Goal: Information Seeking & Learning: Learn about a topic

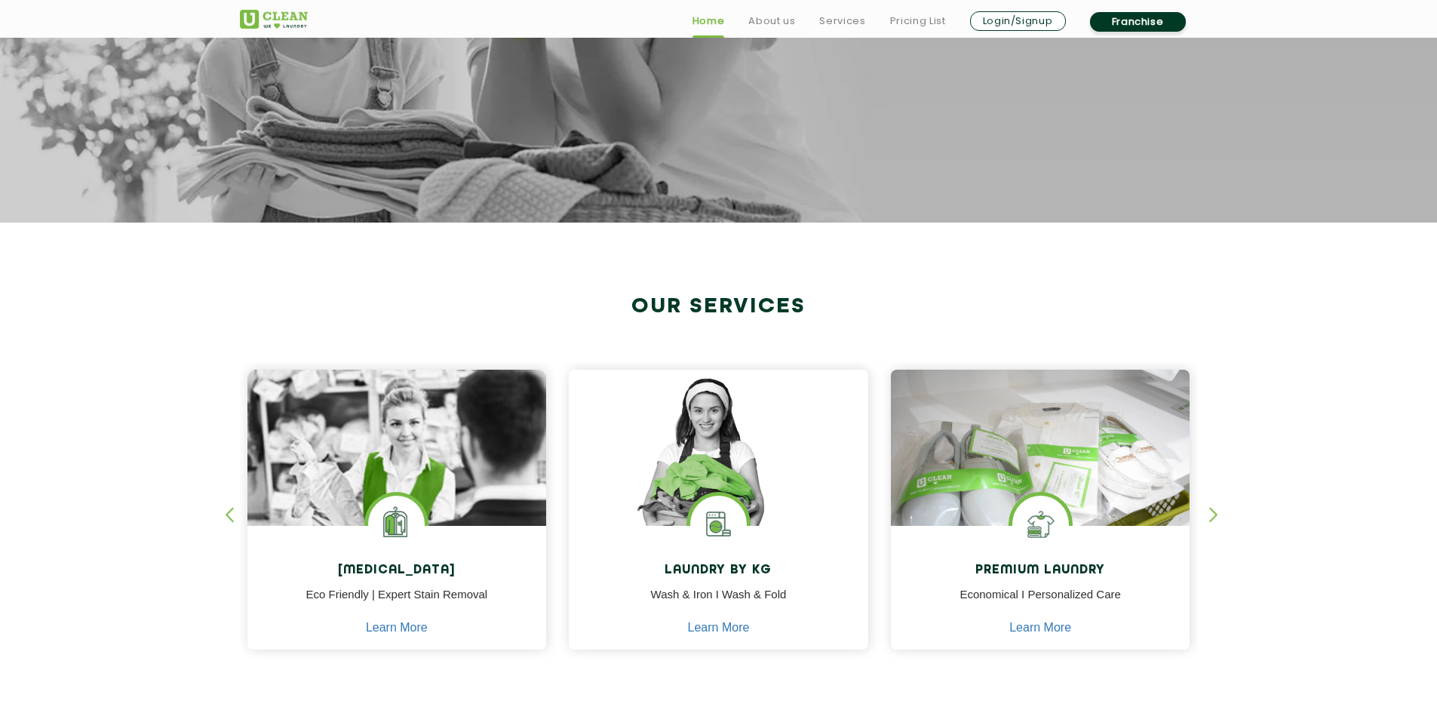
scroll to position [453, 0]
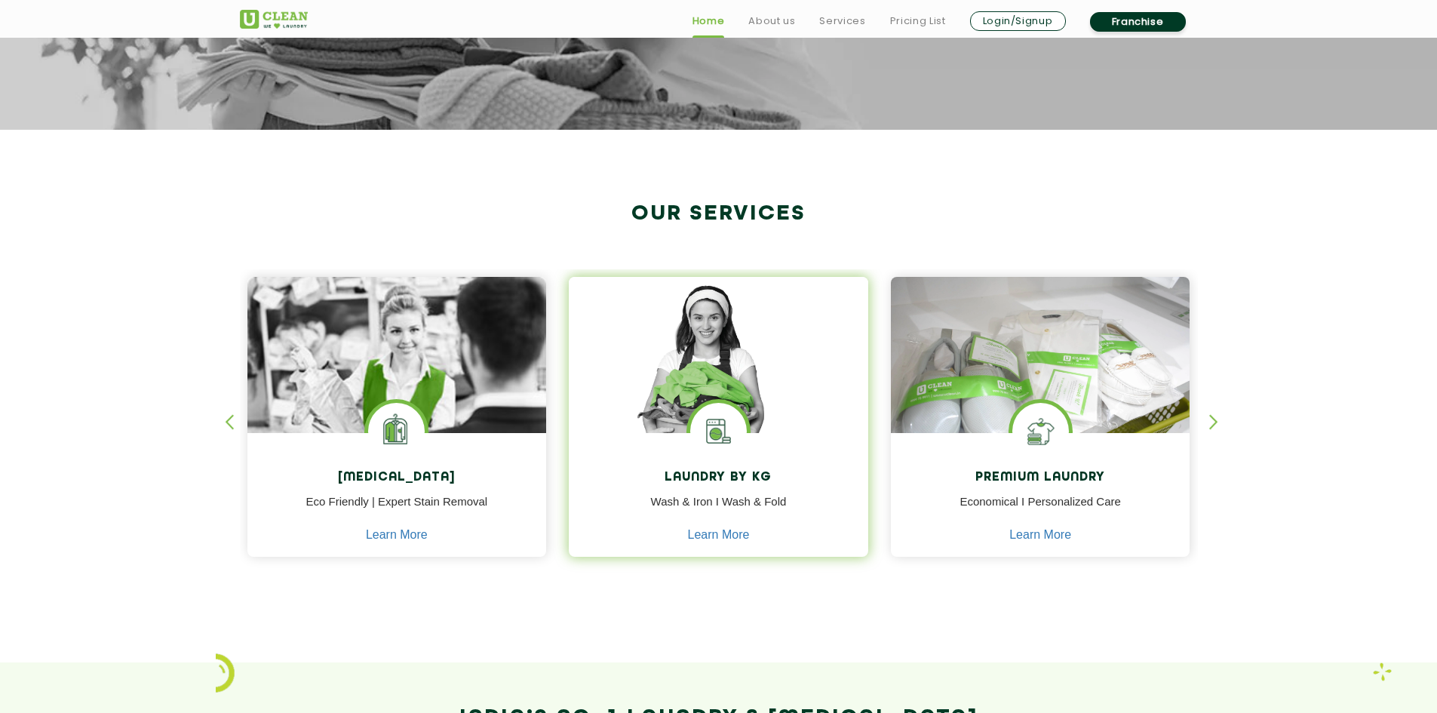
click at [778, 382] on img at bounding box center [718, 376] width 299 height 199
click at [804, 360] on img at bounding box center [718, 376] width 299 height 199
click at [701, 361] on img at bounding box center [718, 376] width 299 height 199
click at [731, 537] on link "Learn More" at bounding box center [719, 535] width 62 height 14
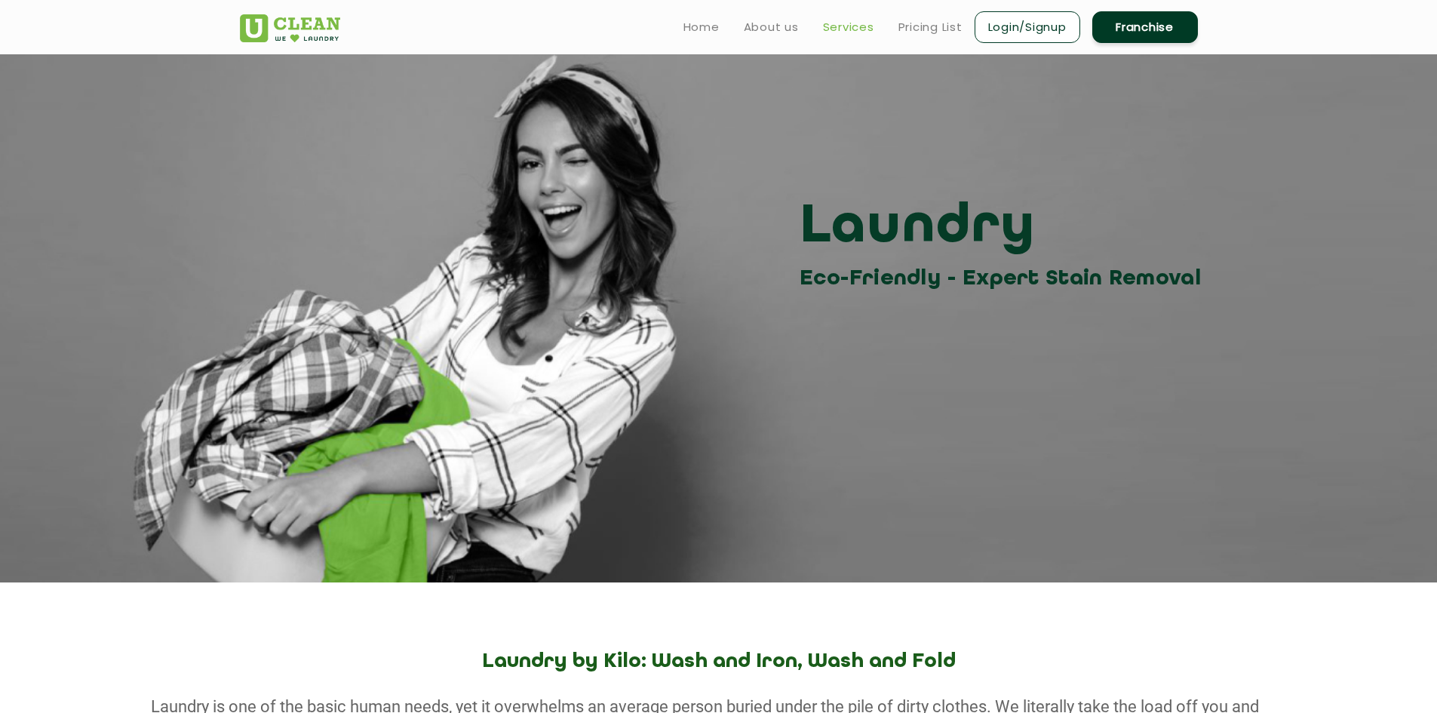
click at [858, 29] on link "Services" at bounding box center [848, 27] width 51 height 18
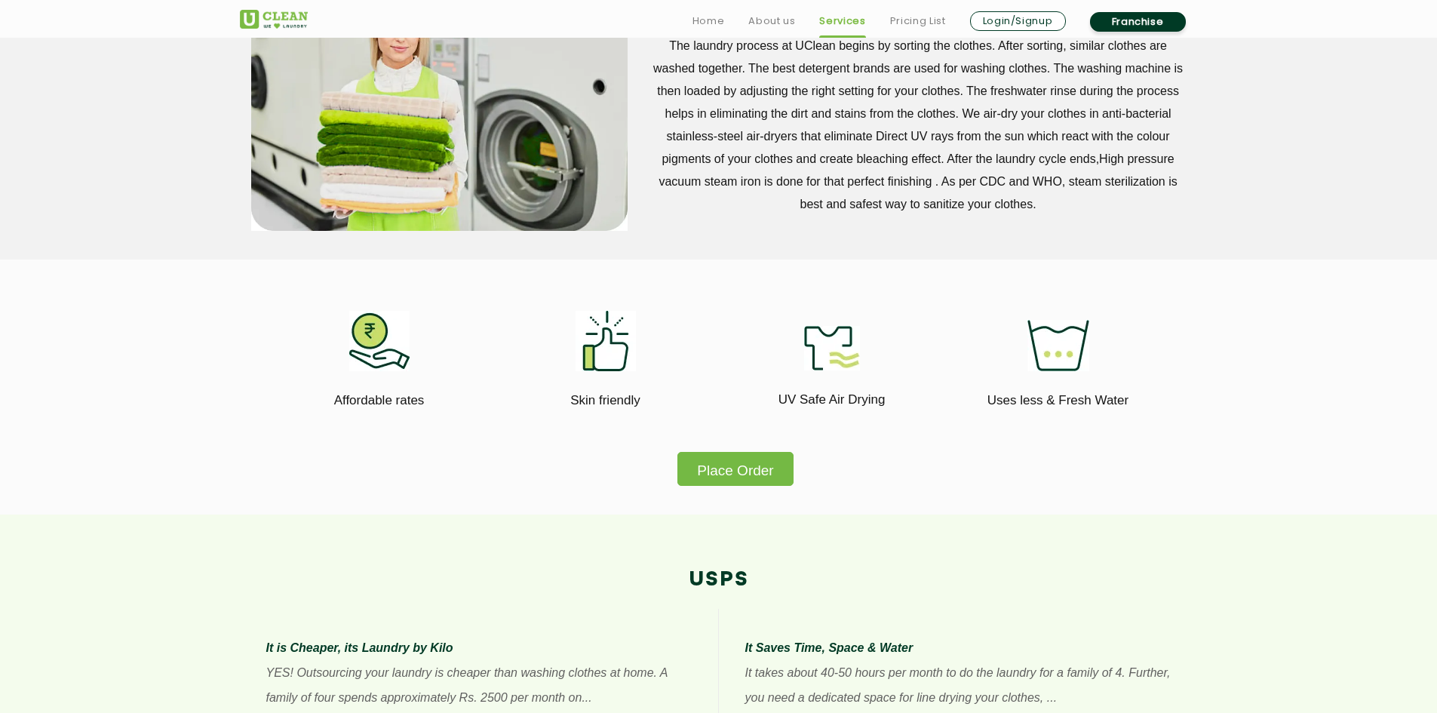
scroll to position [905, 0]
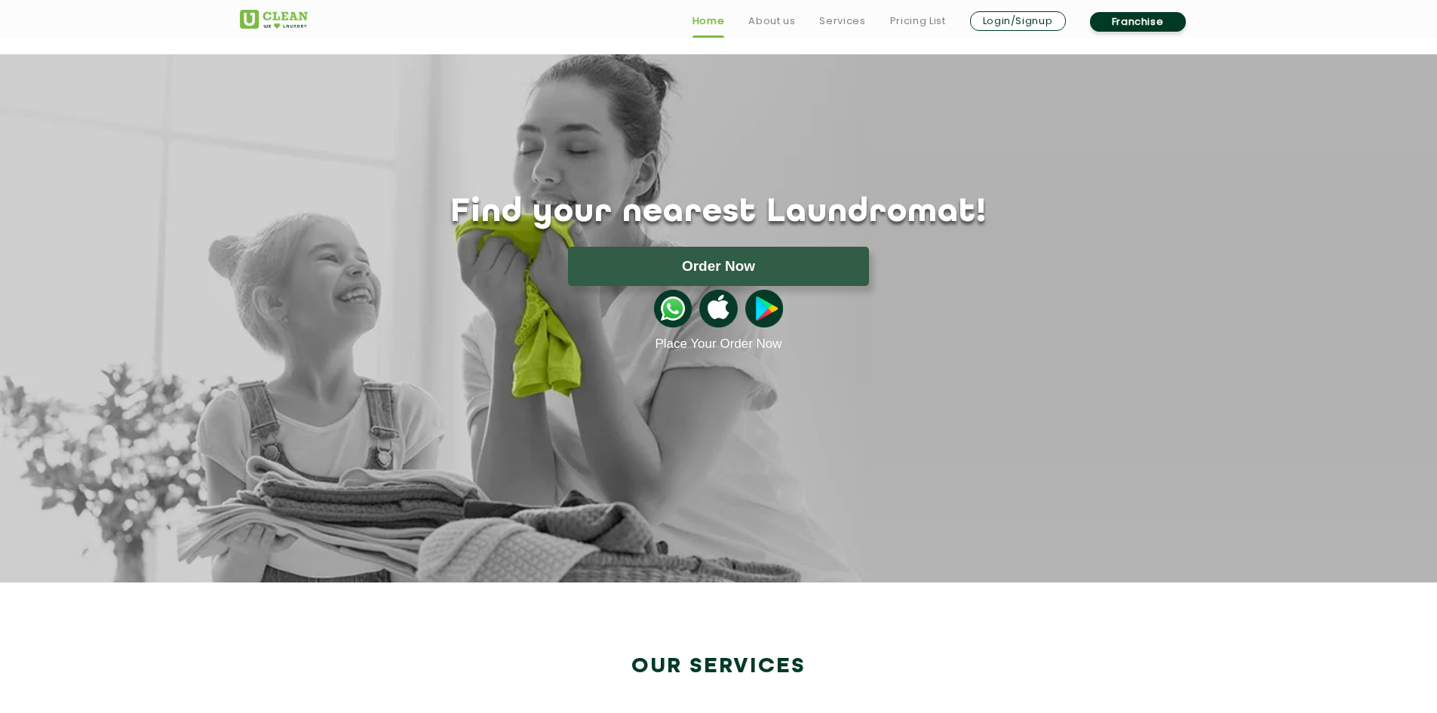
scroll to position [453, 0]
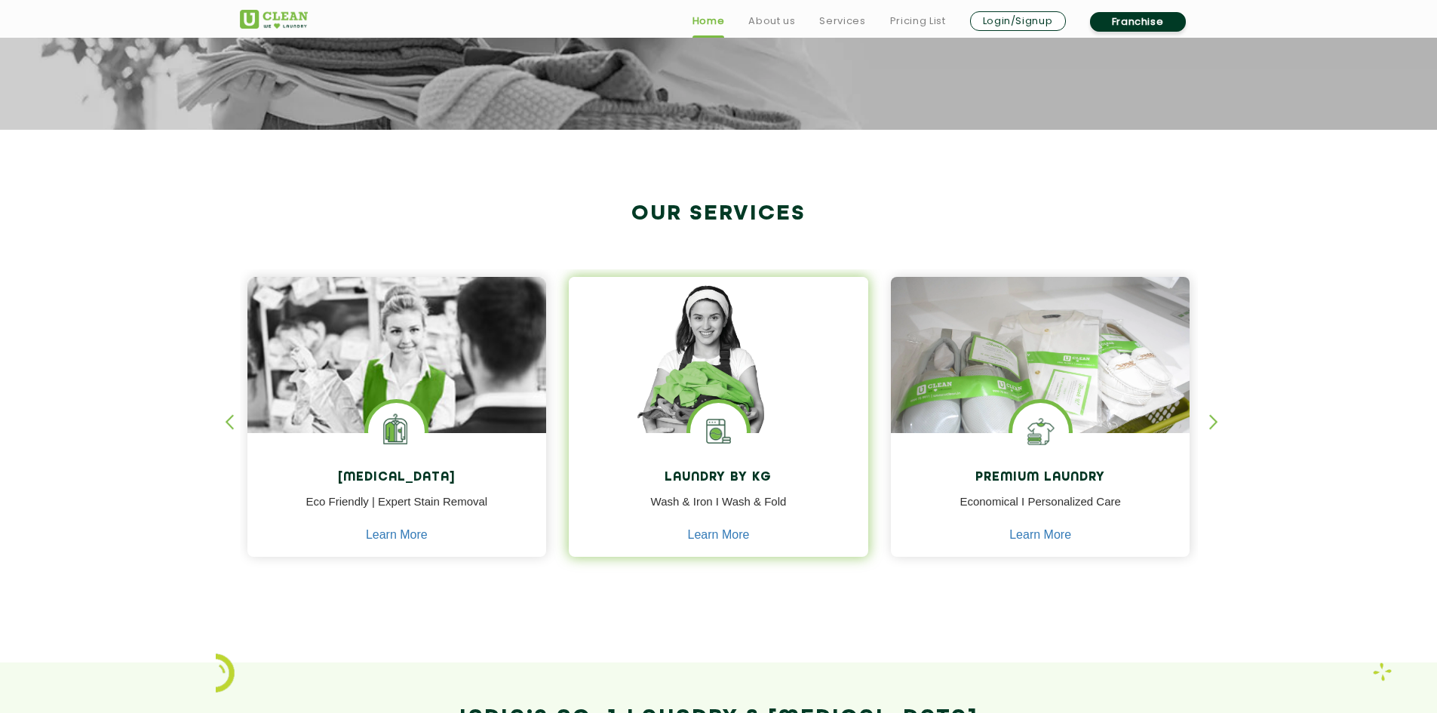
click at [747, 363] on img at bounding box center [718, 376] width 299 height 199
click at [739, 363] on img at bounding box center [718, 376] width 299 height 199
click at [706, 352] on img at bounding box center [718, 376] width 299 height 199
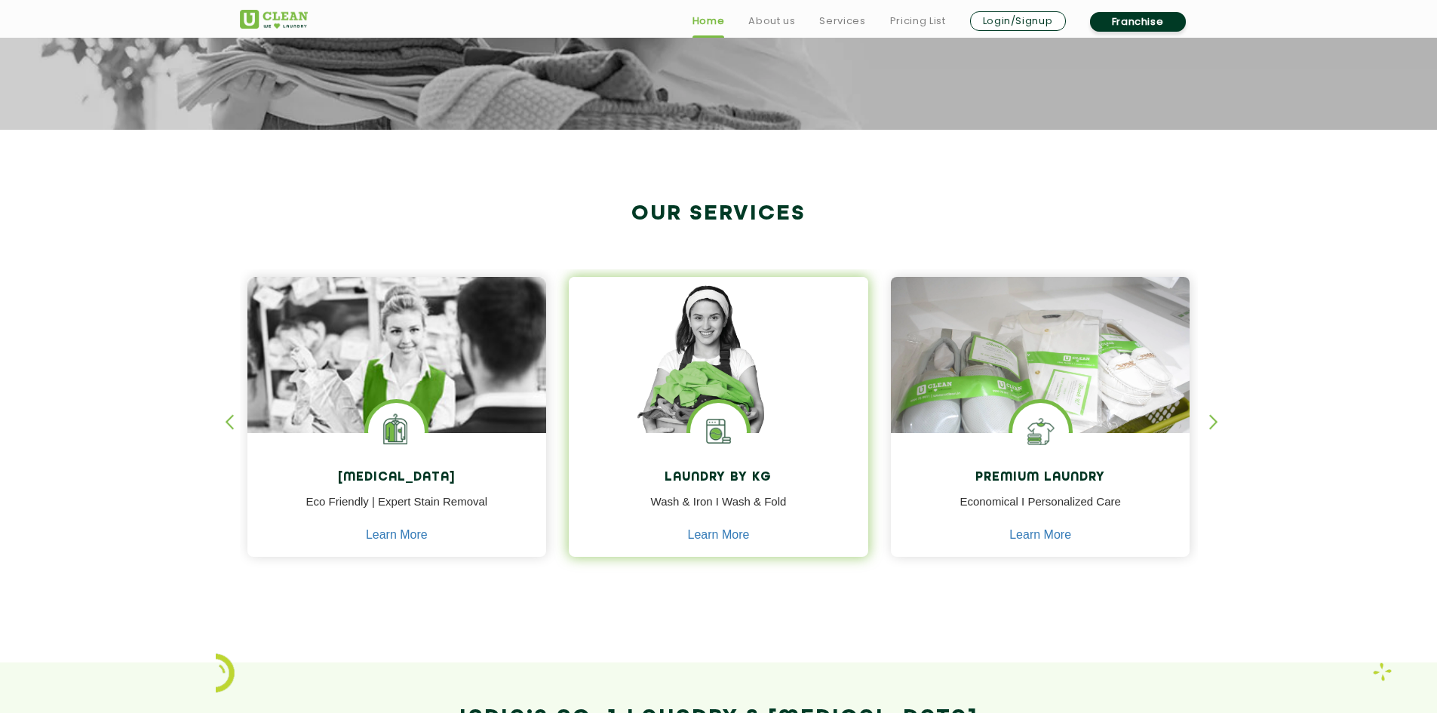
click at [706, 352] on img at bounding box center [718, 376] width 299 height 199
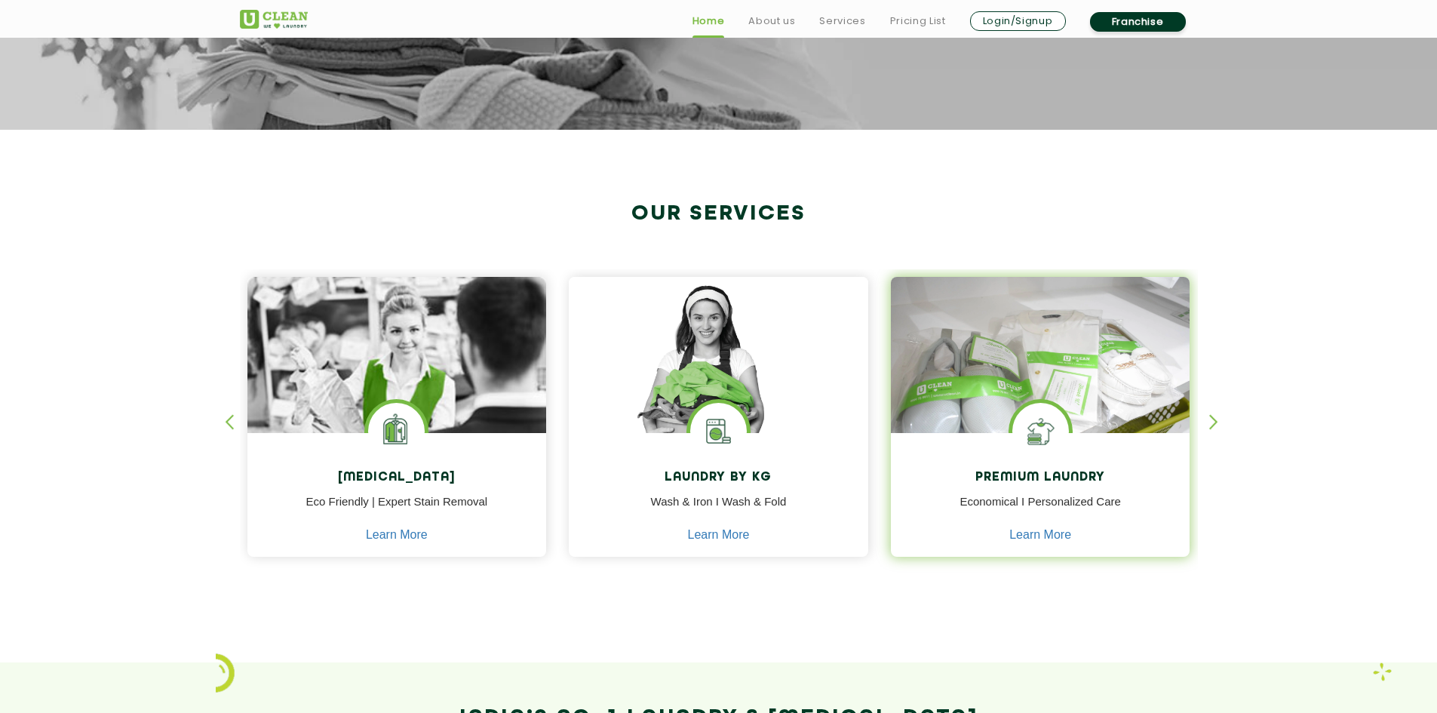
click at [1002, 357] on img at bounding box center [1040, 376] width 299 height 199
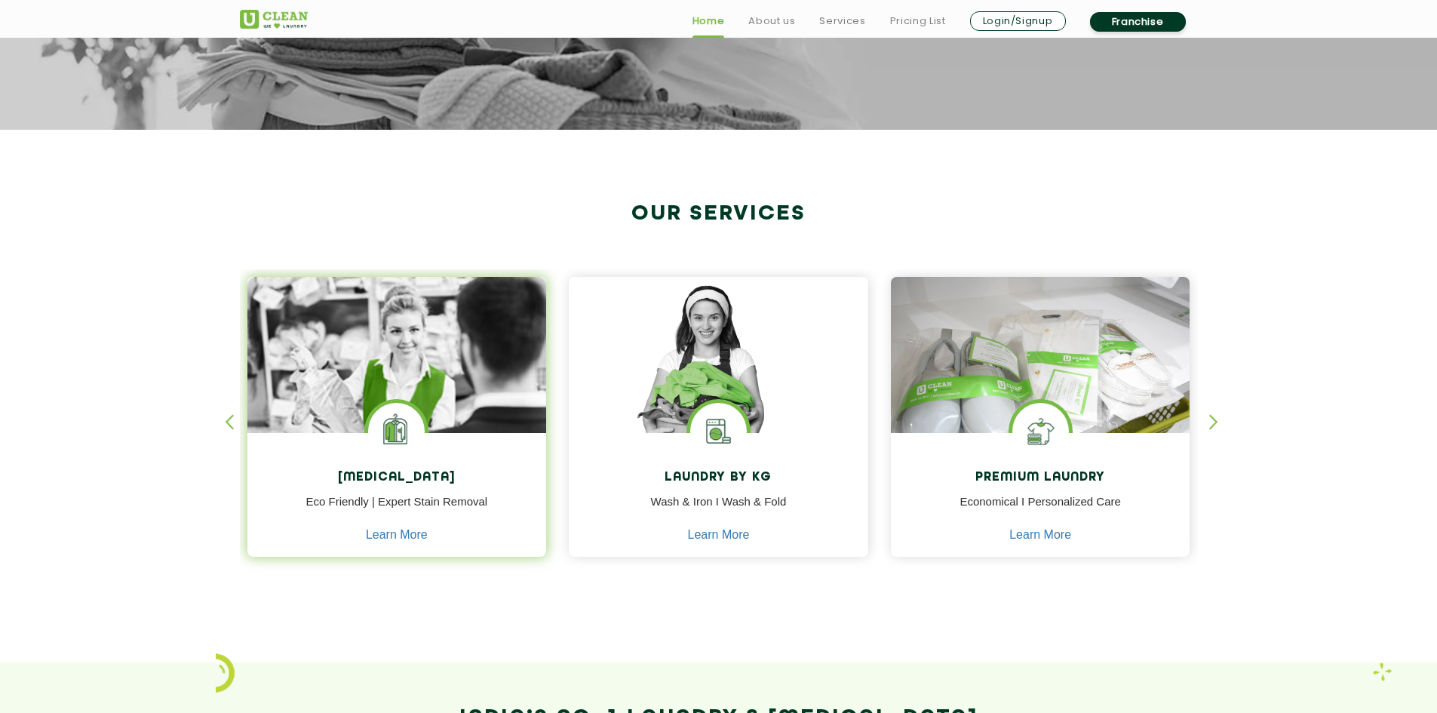
click at [418, 361] on img at bounding box center [396, 397] width 299 height 241
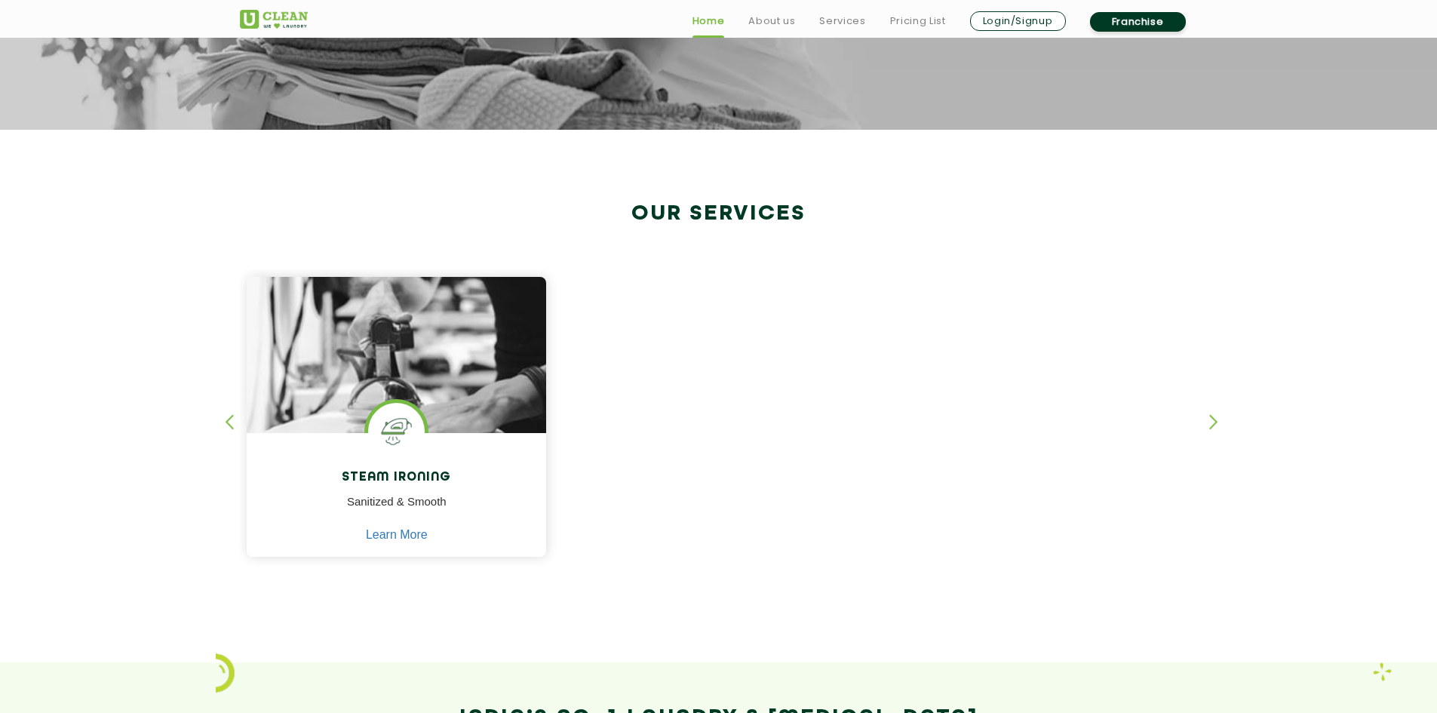
click at [222, 425] on section "Our Services Dry Cleaning Eco Friendly | Expert Stain Removal Learn More Dry Cl…" at bounding box center [718, 396] width 1437 height 533
click at [226, 424] on div "button" at bounding box center [236, 434] width 23 height 41
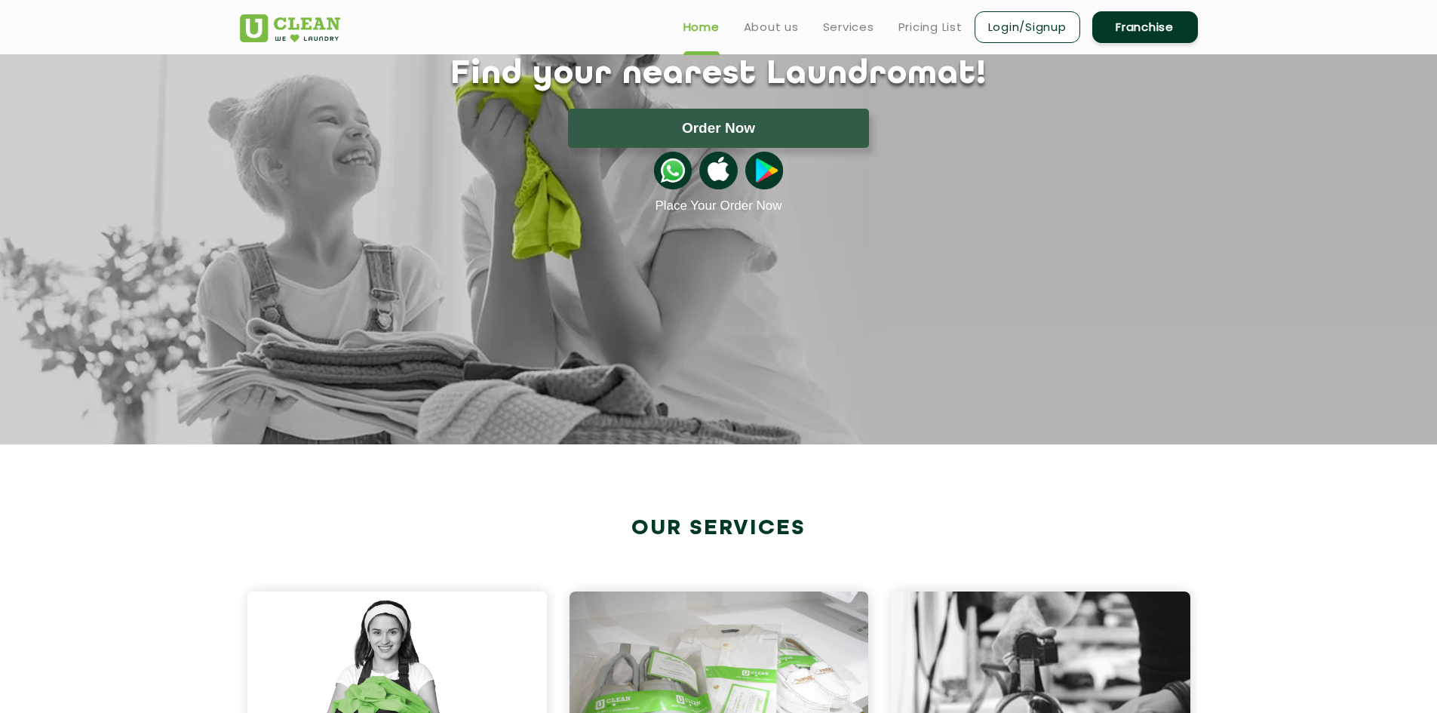
scroll to position [0, 0]
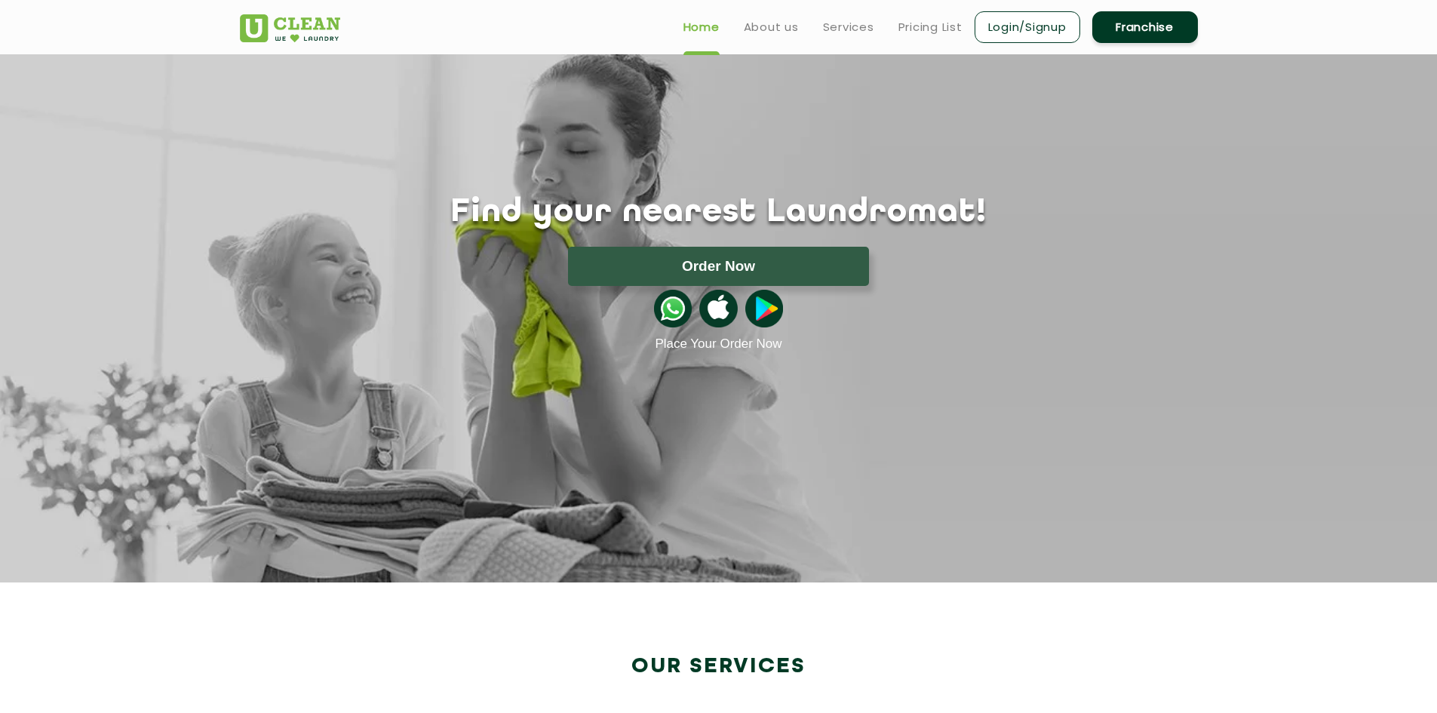
click at [703, 38] on ul "Home About us Services Pricing List Login/Signup Franchise" at bounding box center [934, 26] width 526 height 35
click at [768, 26] on link "About us" at bounding box center [771, 27] width 55 height 18
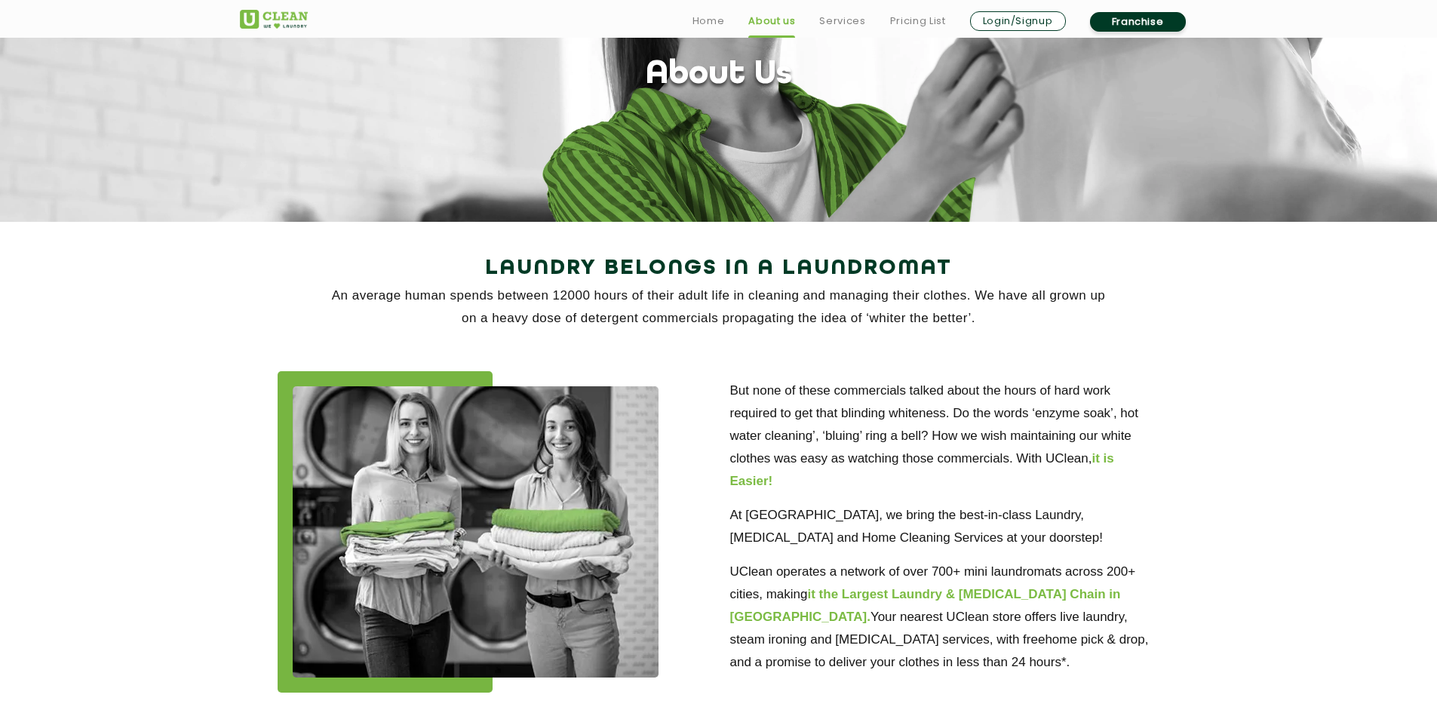
scroll to position [528, 0]
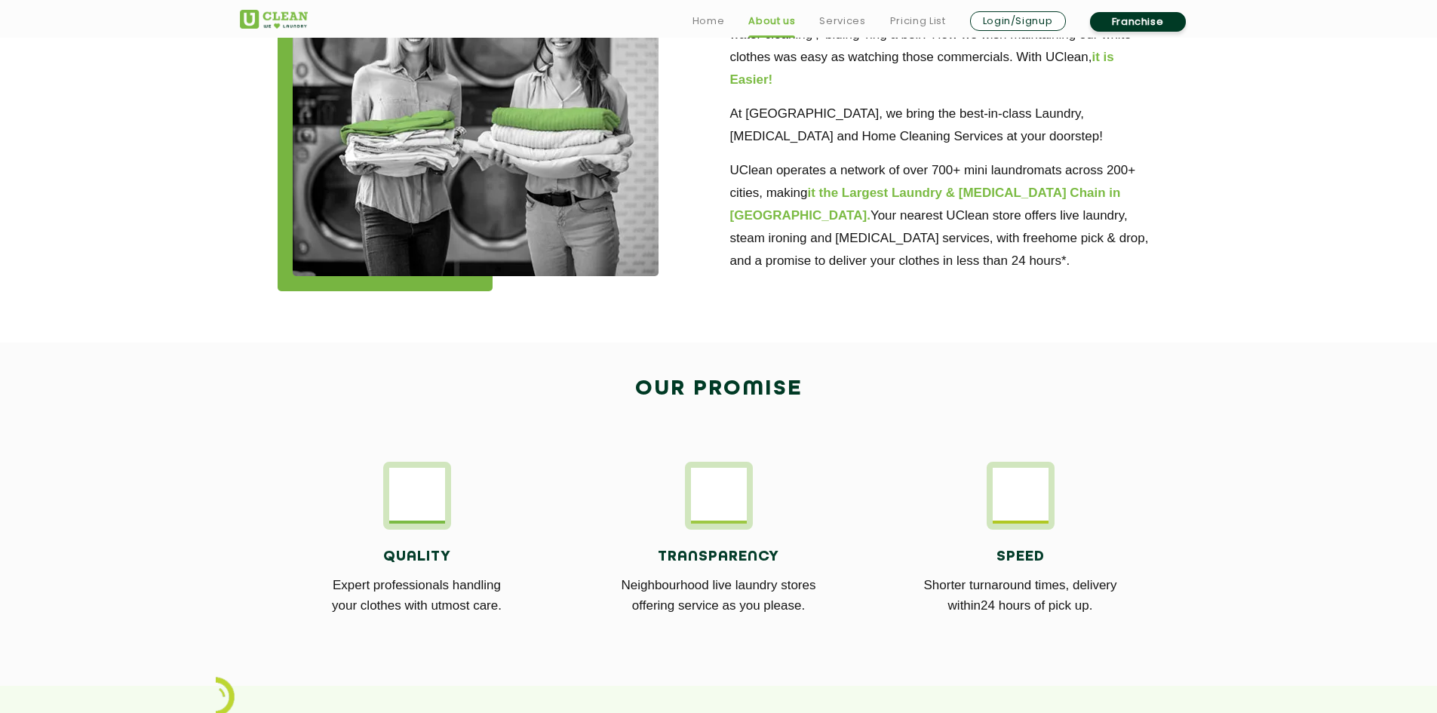
click at [466, 185] on img at bounding box center [476, 130] width 366 height 291
drag, startPoint x: 466, startPoint y: 185, endPoint x: 452, endPoint y: 151, distance: 36.8
click at [452, 151] on img at bounding box center [476, 130] width 366 height 291
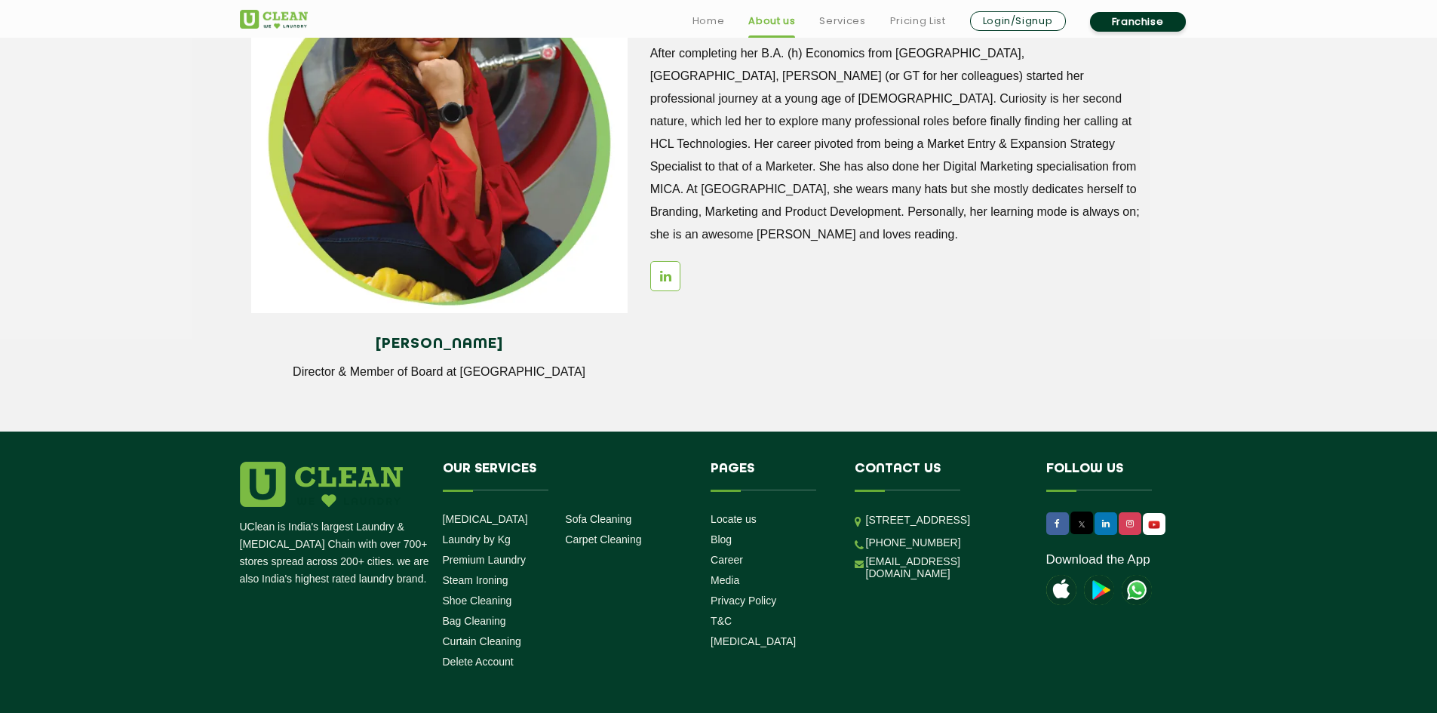
scroll to position [2041, 0]
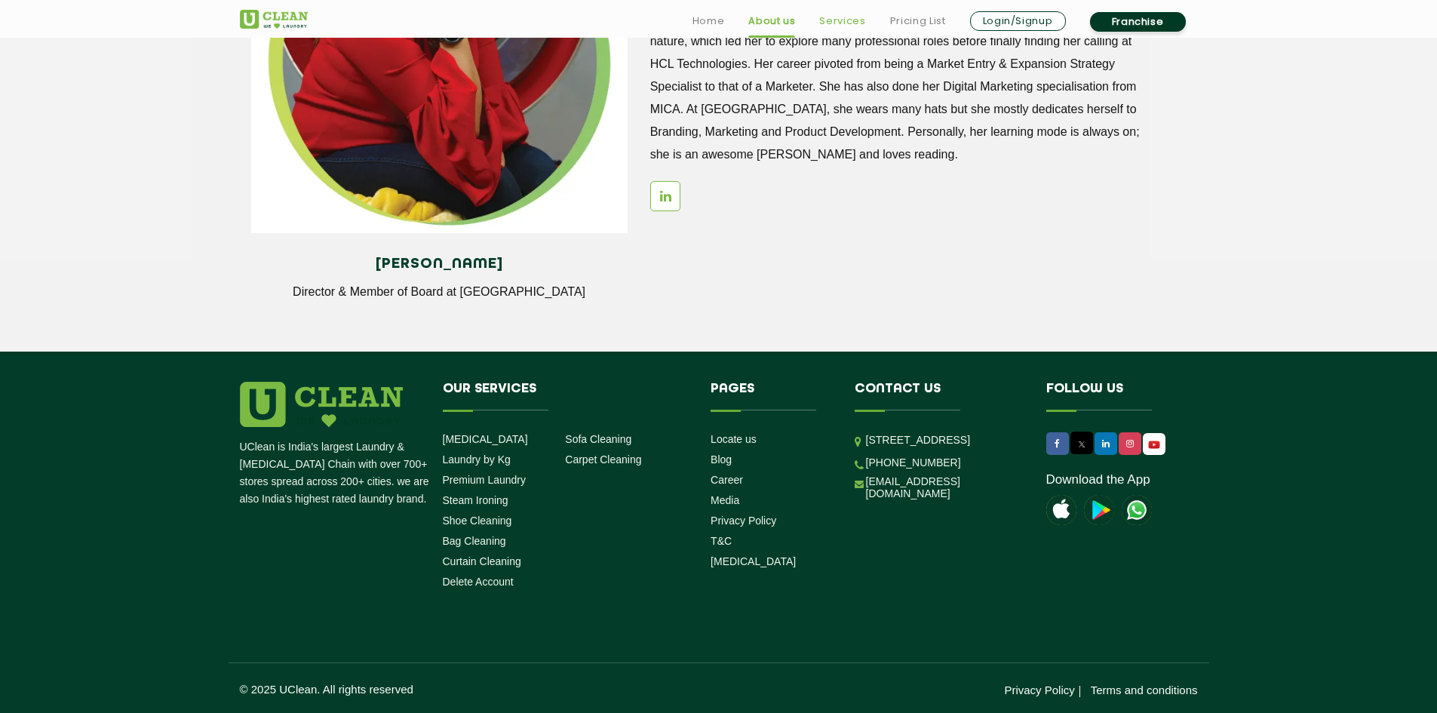
click at [863, 27] on link "Services" at bounding box center [842, 21] width 46 height 18
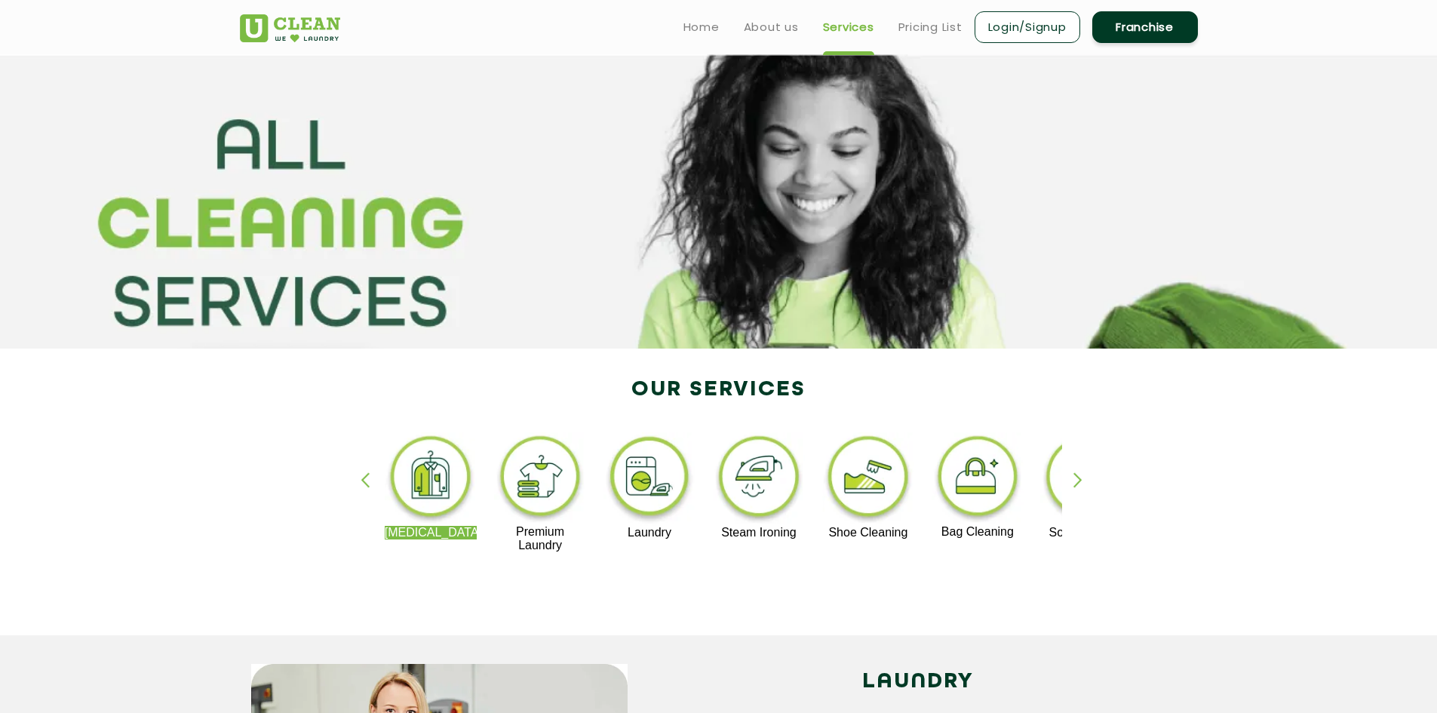
click at [658, 497] on img at bounding box center [649, 479] width 93 height 94
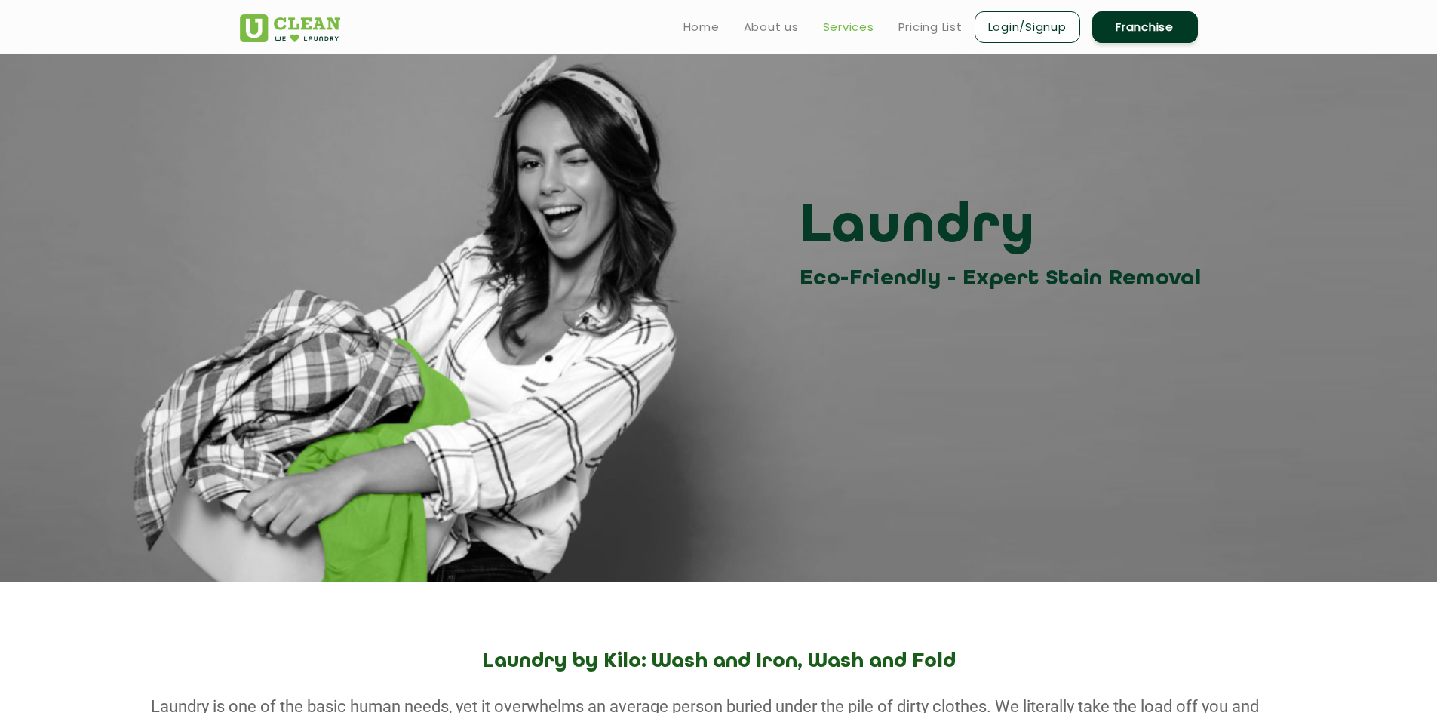
click at [849, 26] on link "Services" at bounding box center [848, 27] width 51 height 18
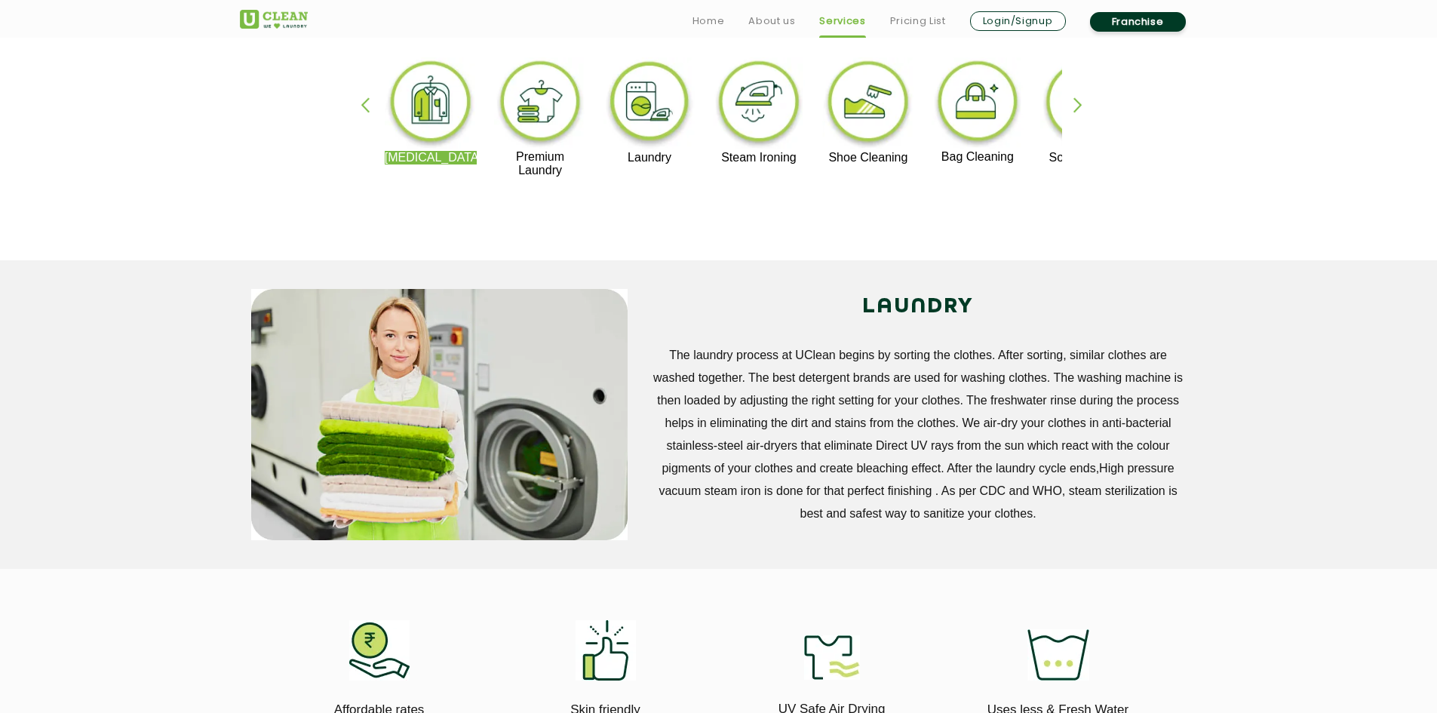
scroll to position [528, 0]
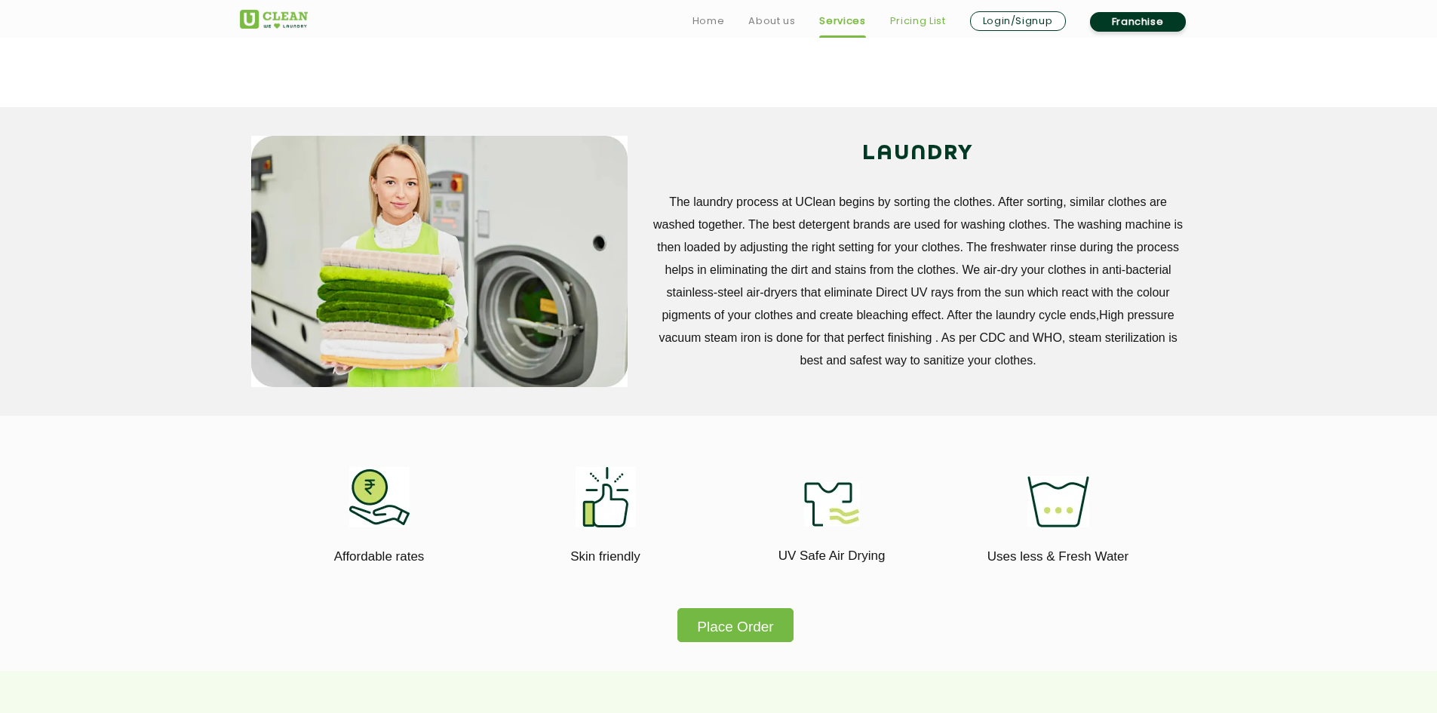
click at [918, 21] on link "Pricing List" at bounding box center [918, 21] width 56 height 18
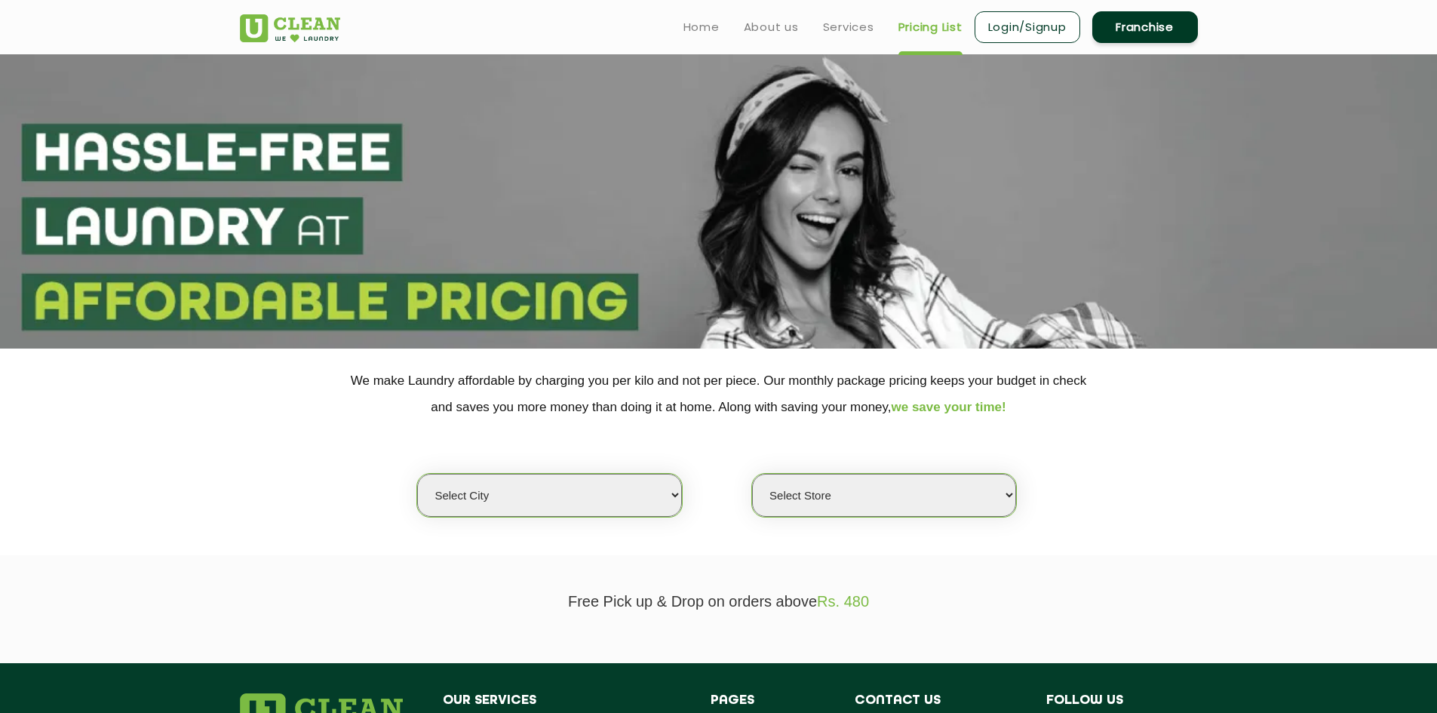
select select "0"
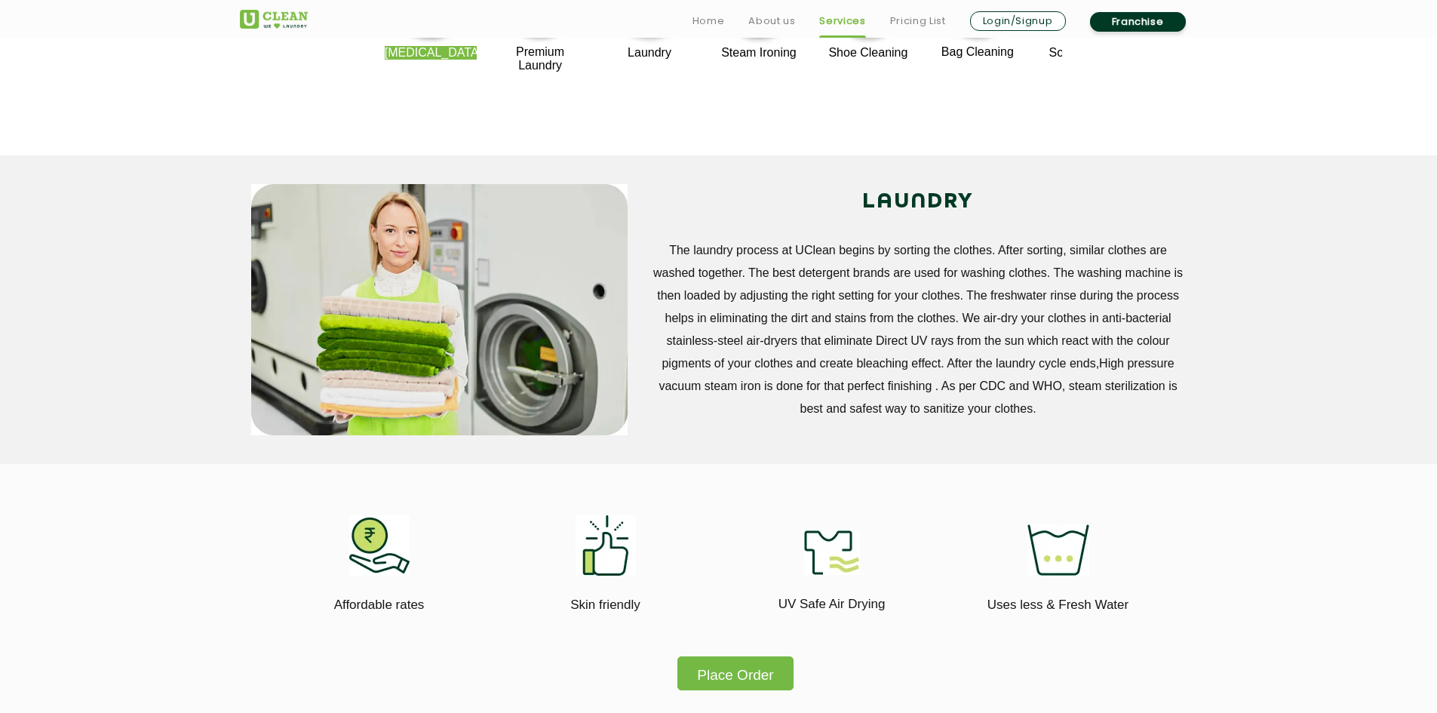
scroll to position [453, 0]
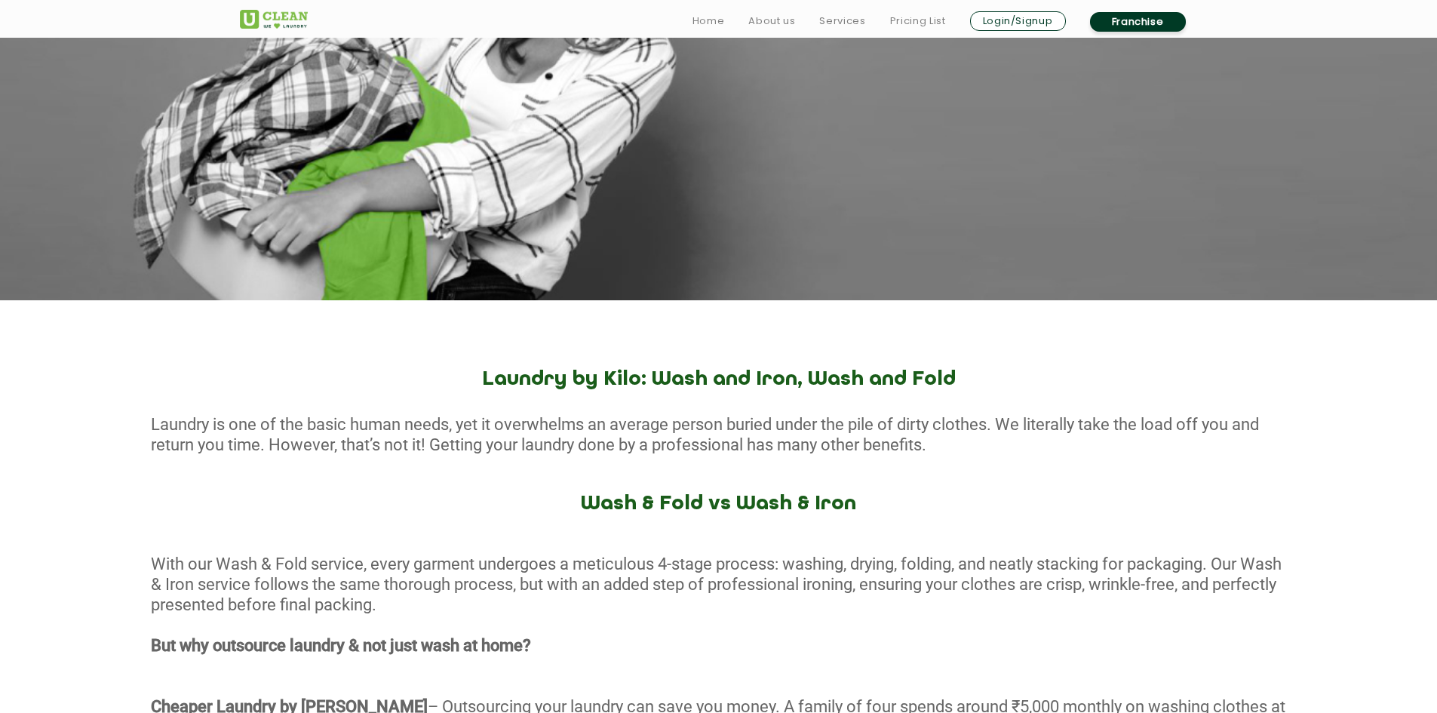
scroll to position [528, 0]
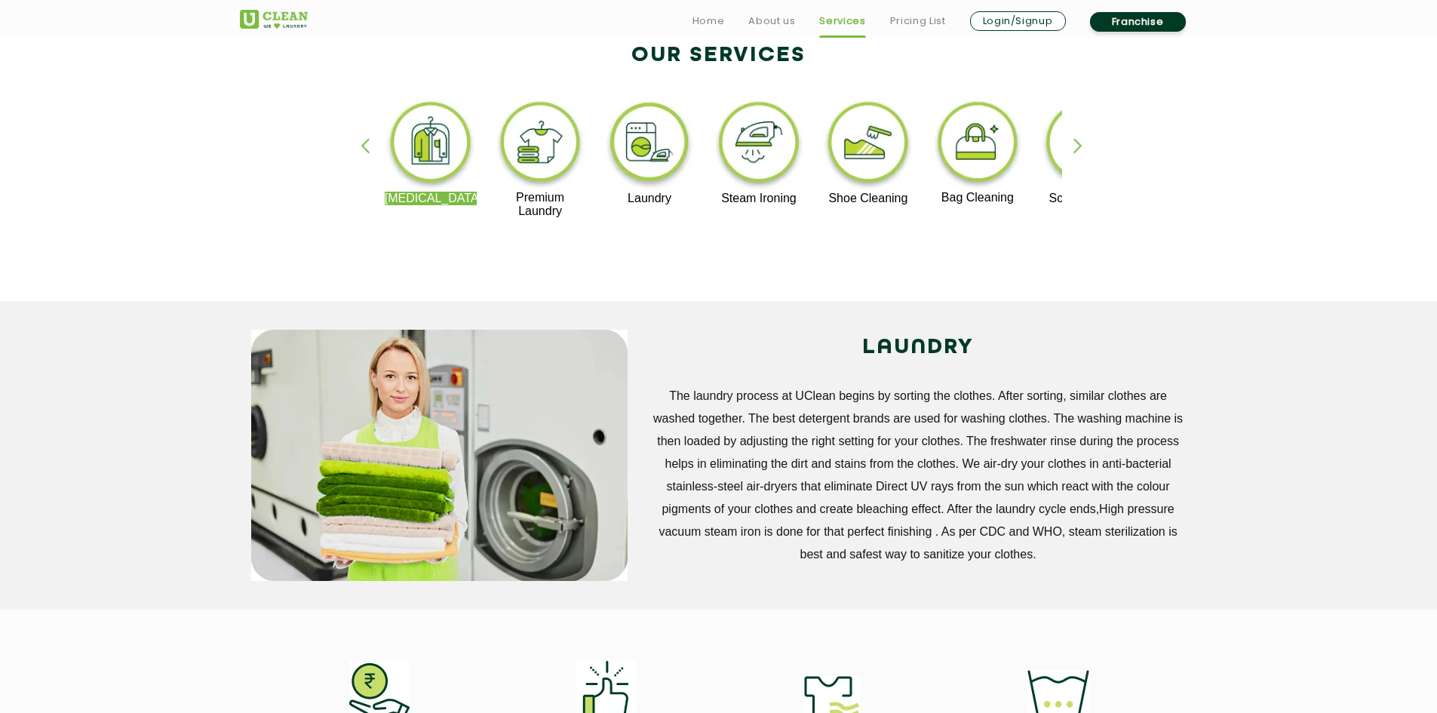
scroll to position [377, 0]
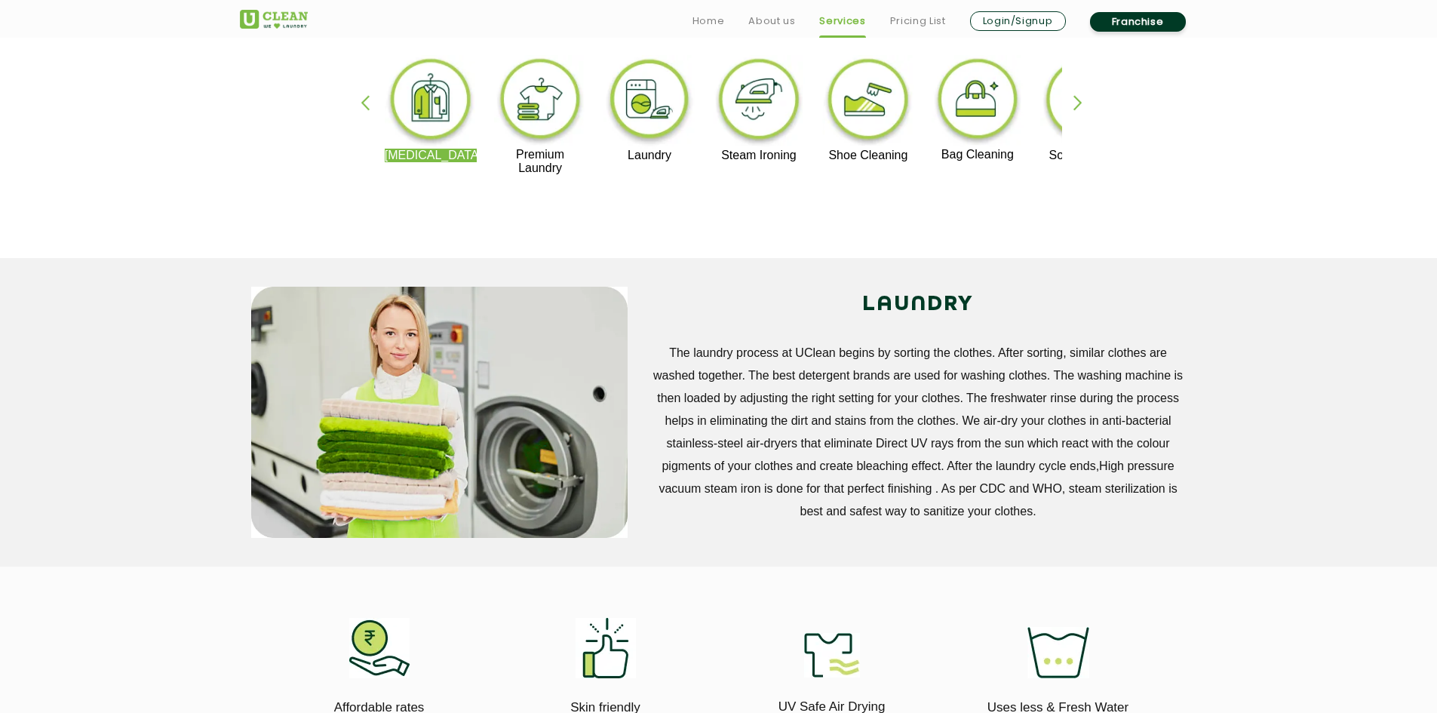
scroll to position [2041, 0]
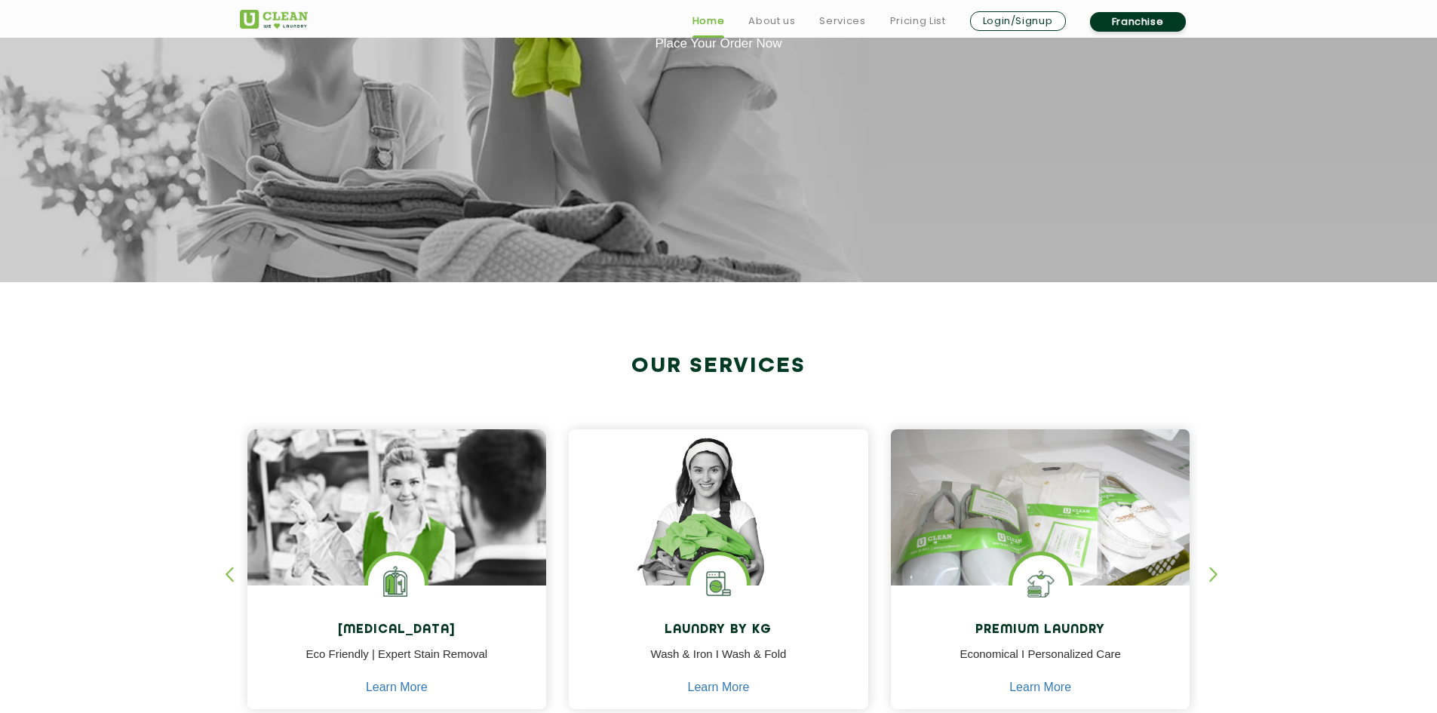
scroll to position [377, 0]
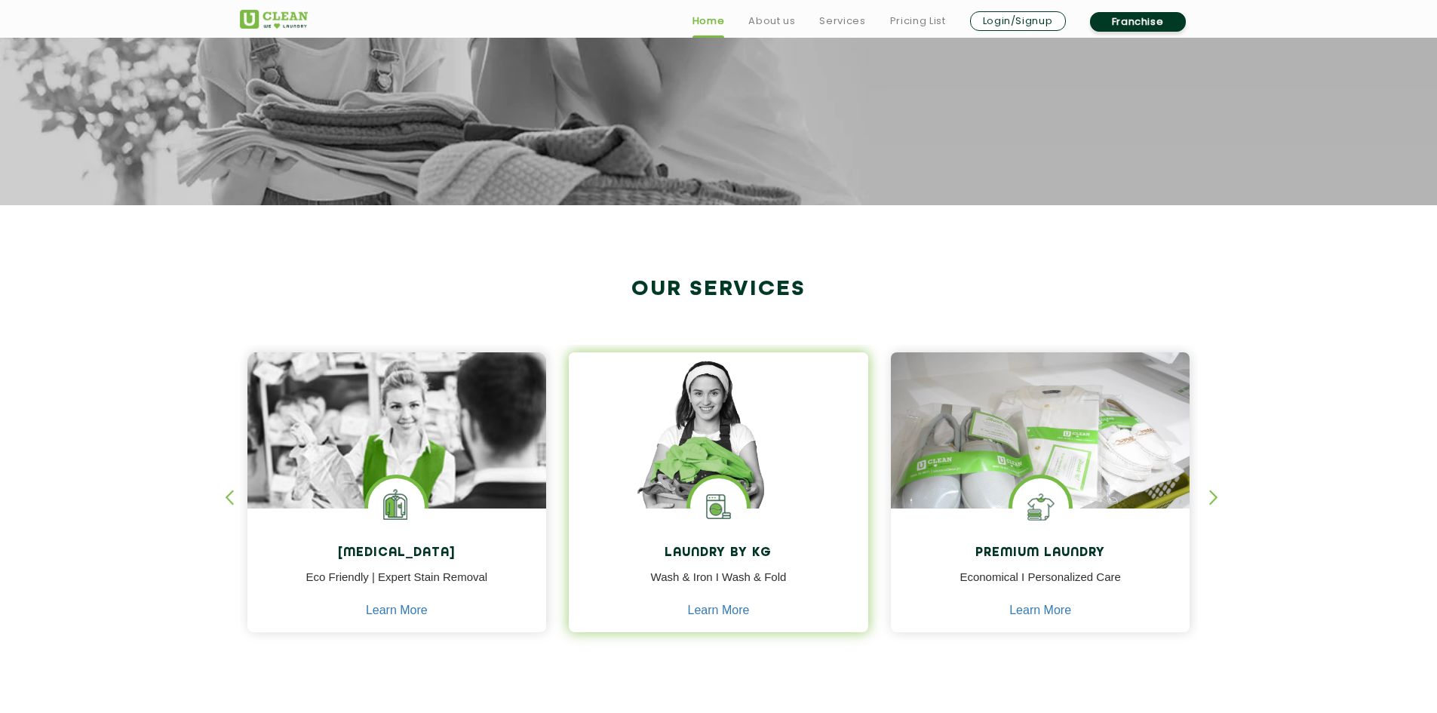
click at [713, 506] on img at bounding box center [718, 506] width 57 height 57
click at [721, 453] on img at bounding box center [718, 451] width 299 height 199
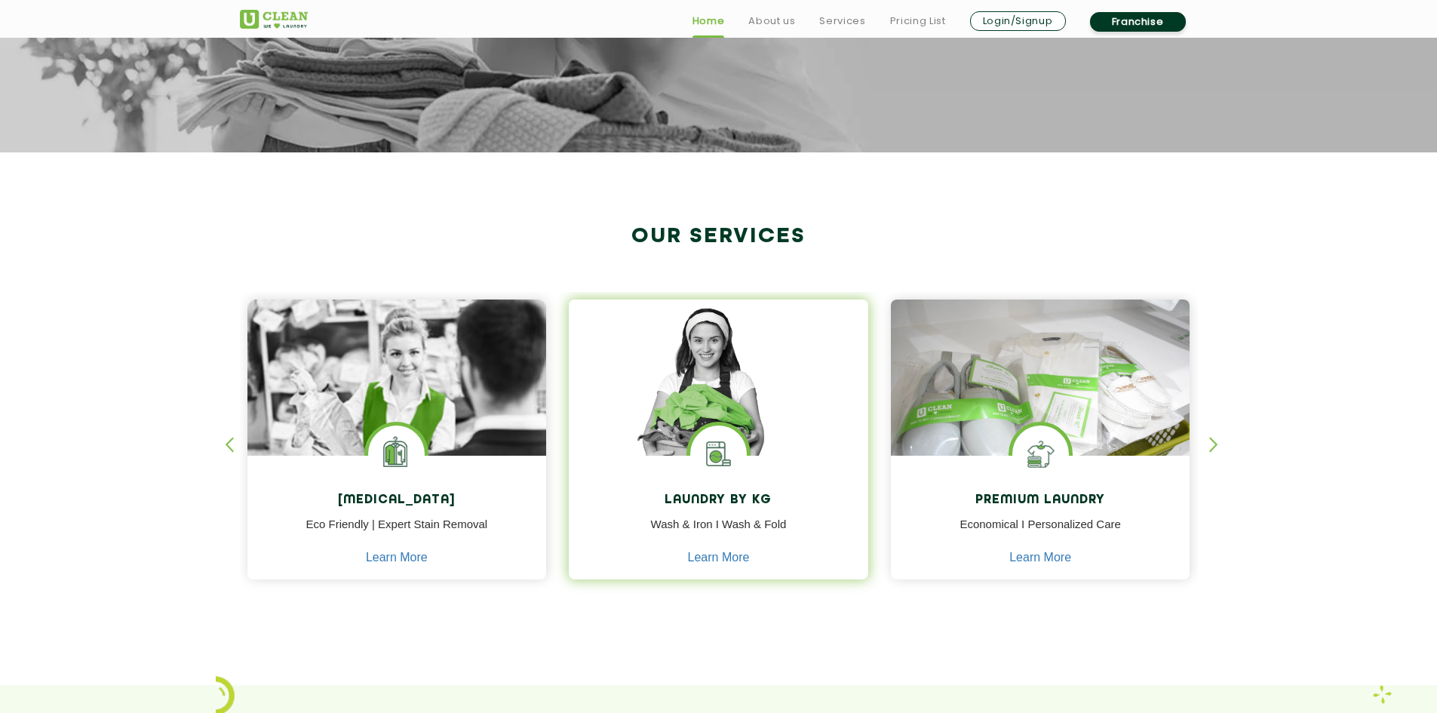
scroll to position [528, 0]
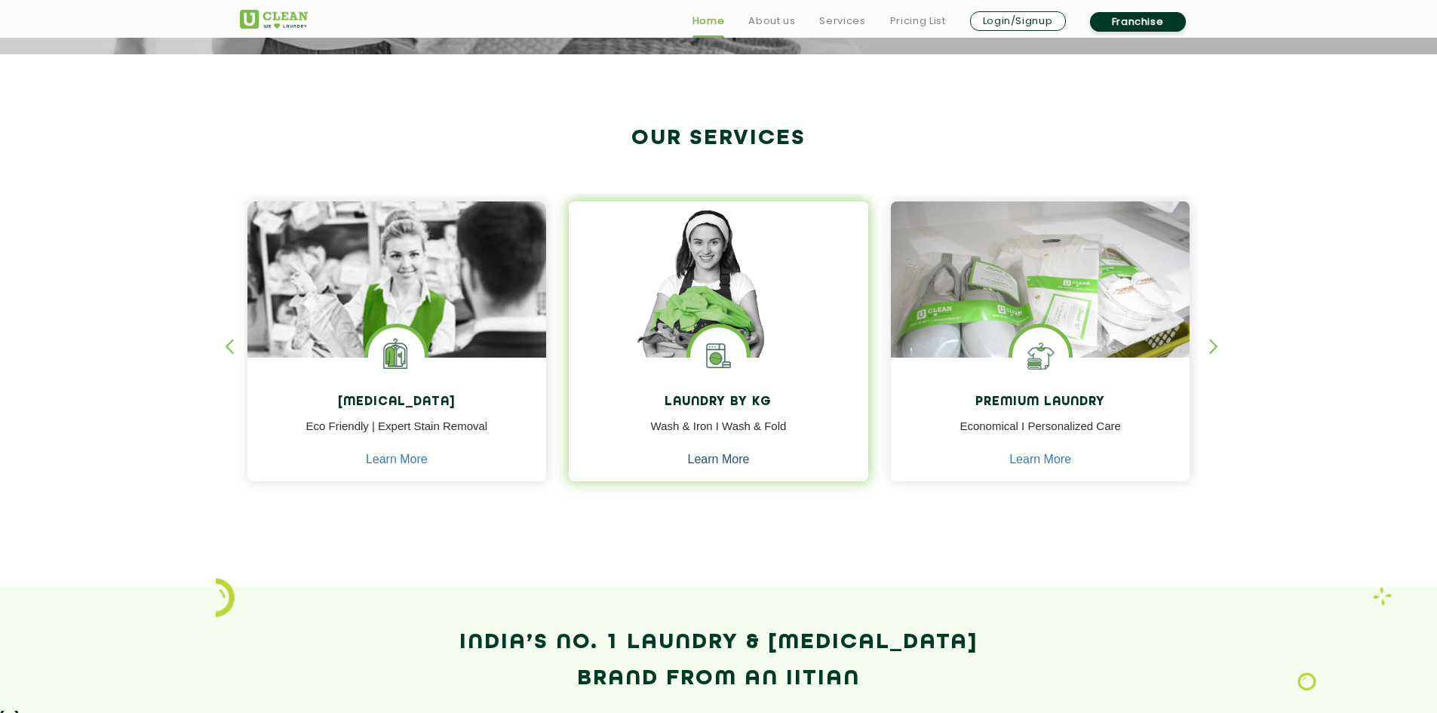
click at [712, 458] on link "Learn More" at bounding box center [719, 460] width 62 height 14
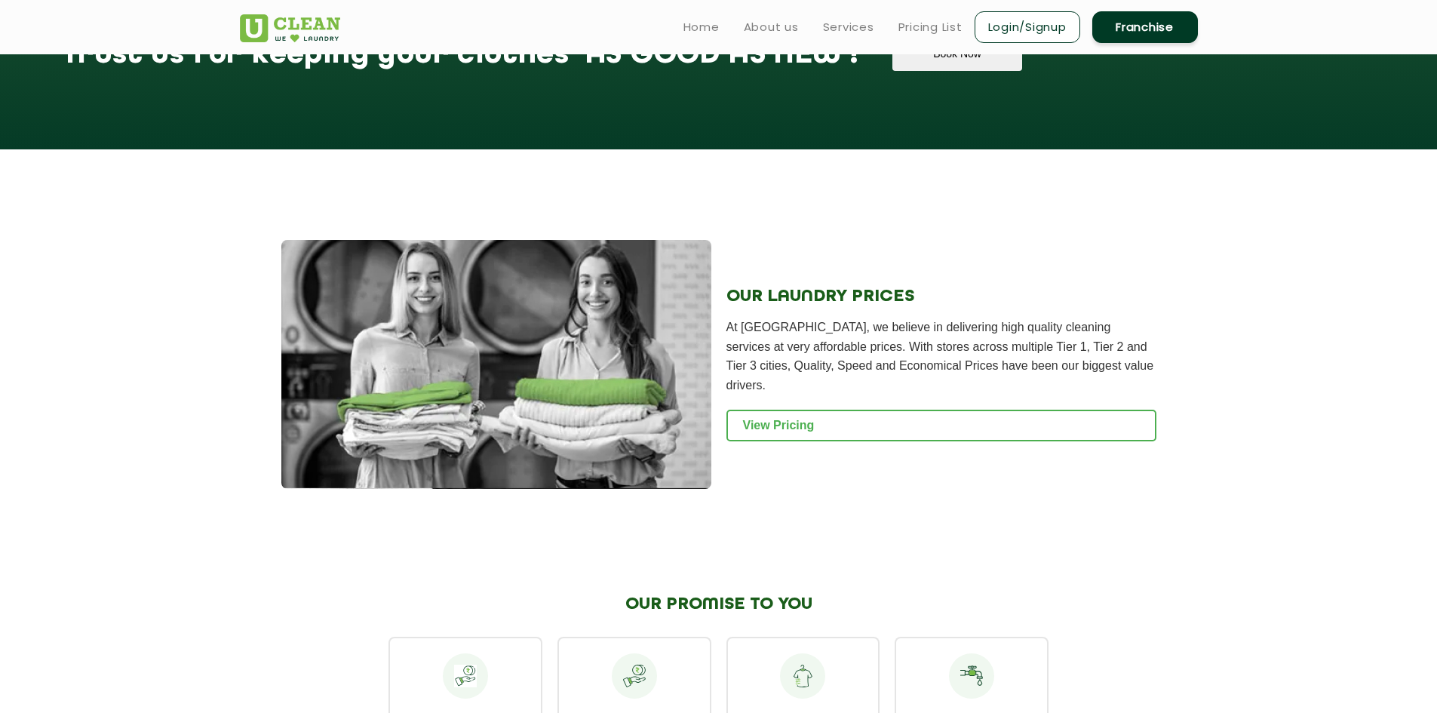
click at [545, 339] on img at bounding box center [496, 364] width 430 height 249
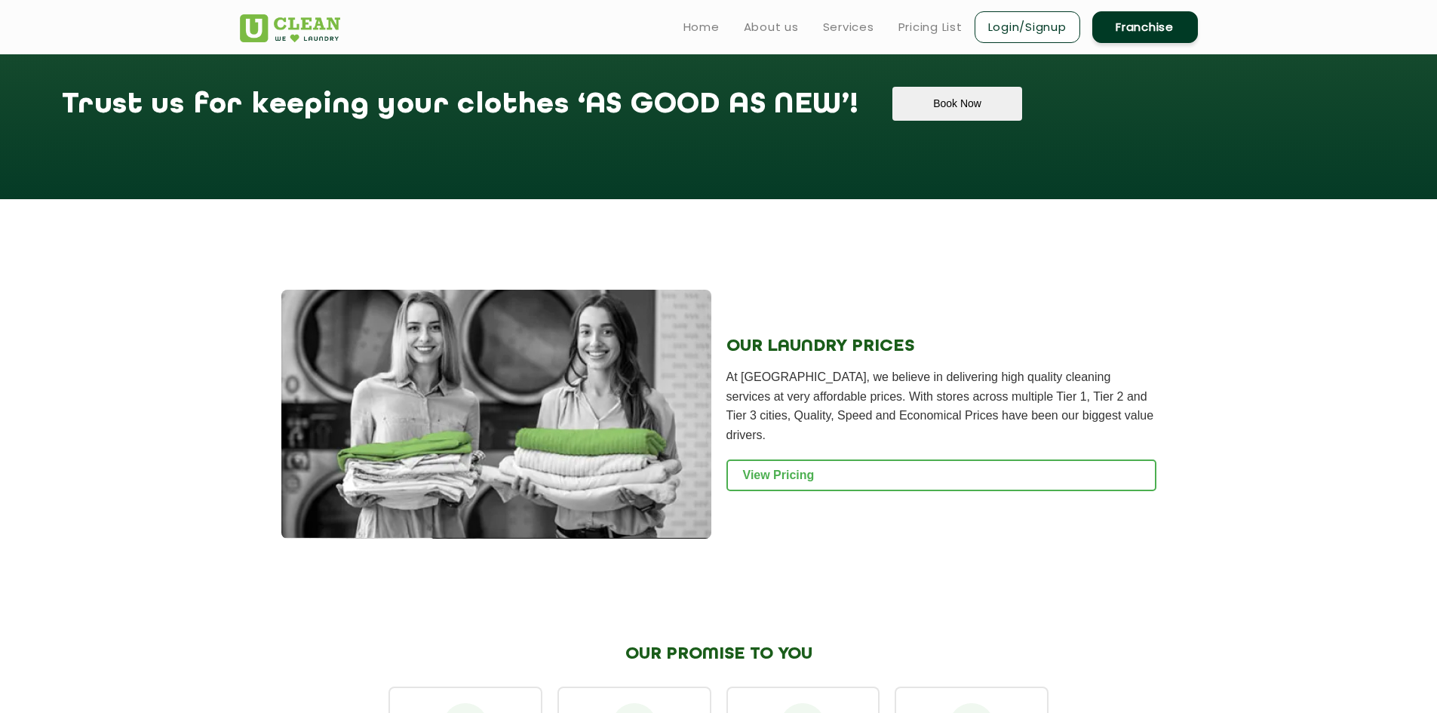
scroll to position [1659, 0]
